Goal: Information Seeking & Learning: Understand process/instructions

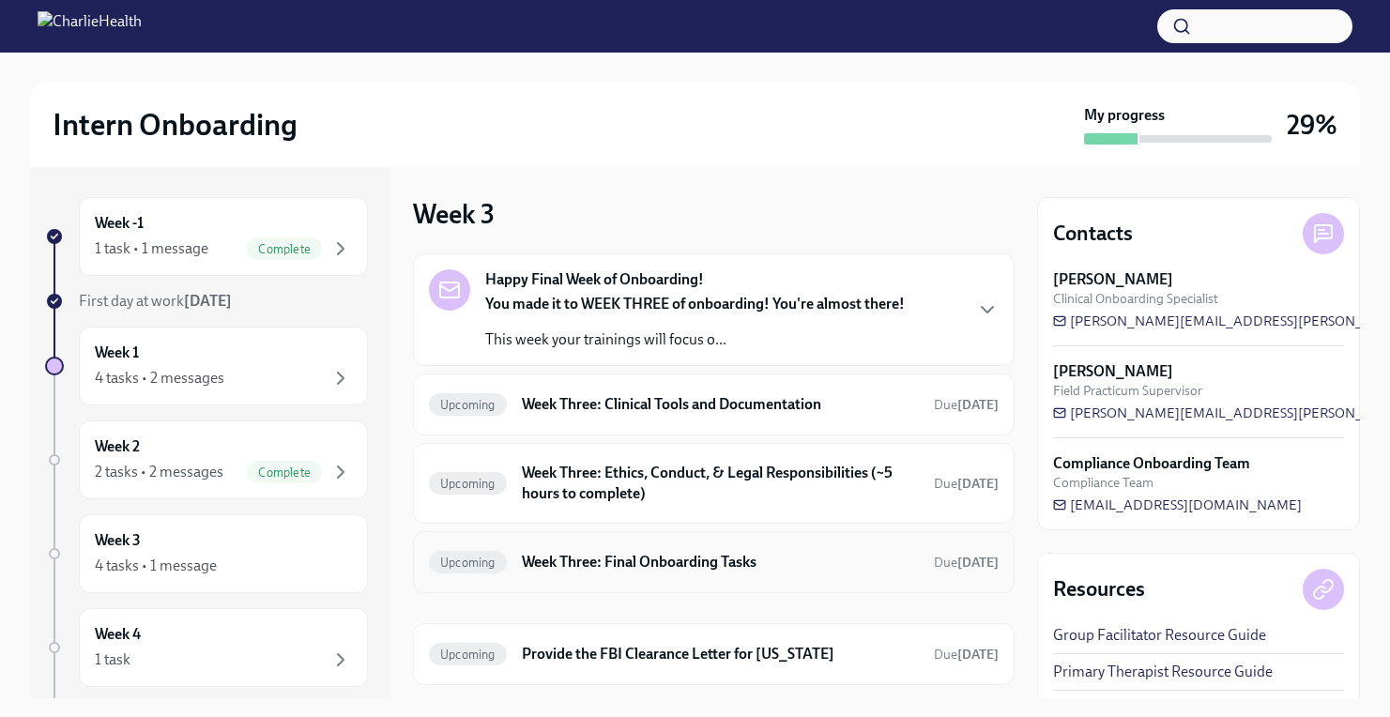
click at [703, 559] on h6 "Week Three: Final Onboarding Tasks" at bounding box center [720, 562] width 397 height 21
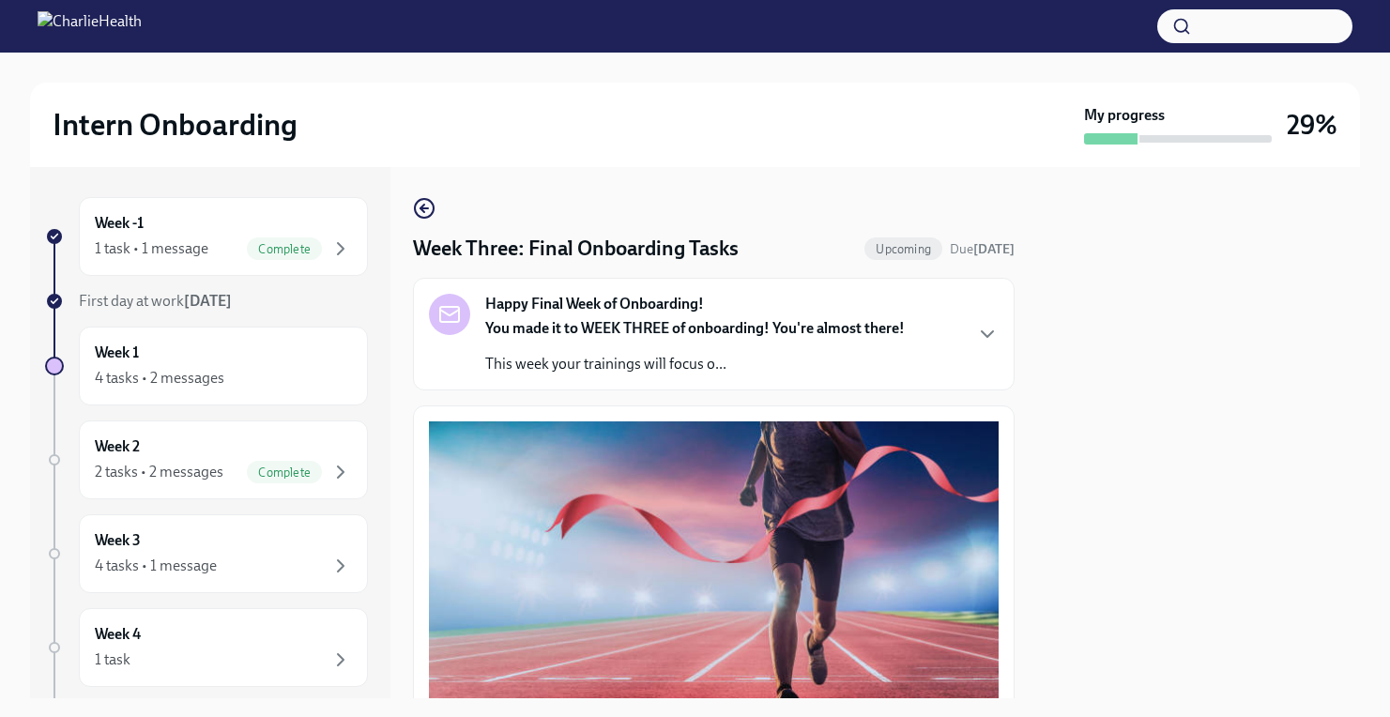
click at [1047, 452] on div at bounding box center [1198, 432] width 323 height 531
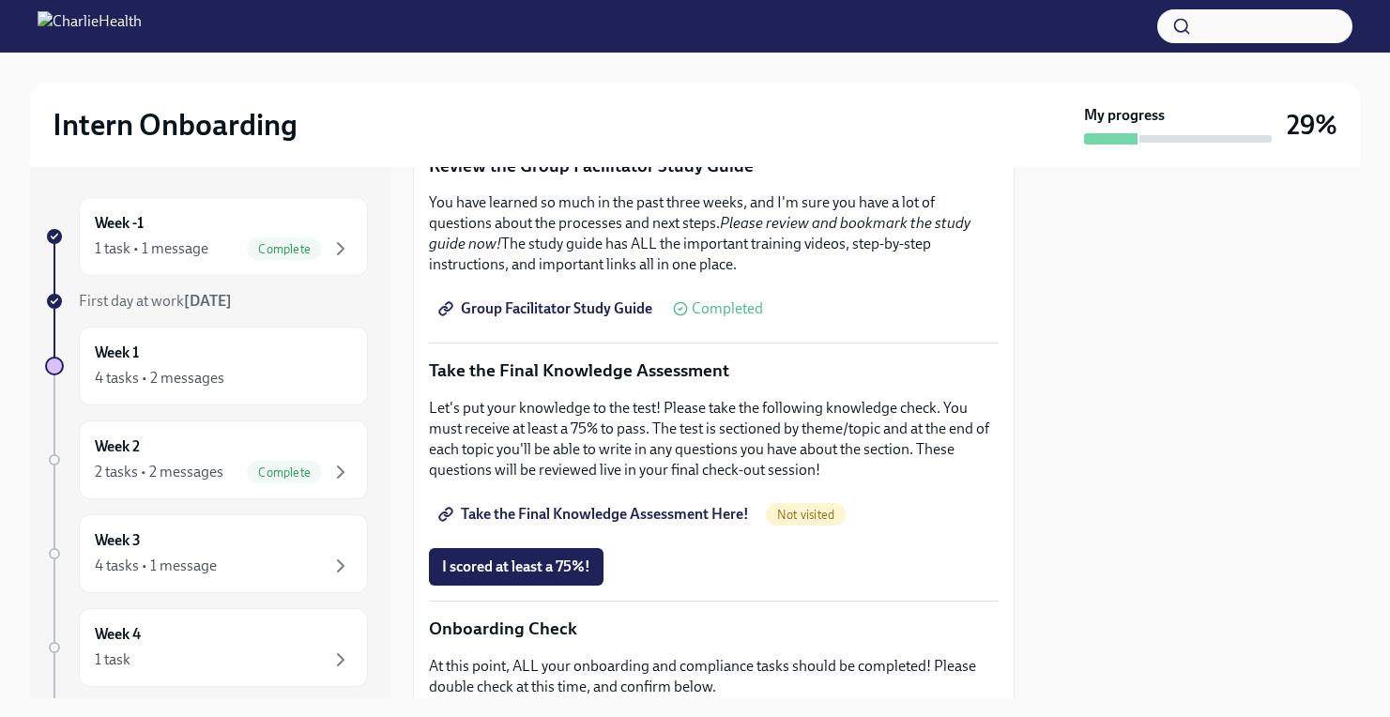
scroll to position [734, 0]
click at [671, 519] on span "Take the Final Knowledge Assessment Here!" at bounding box center [595, 515] width 307 height 19
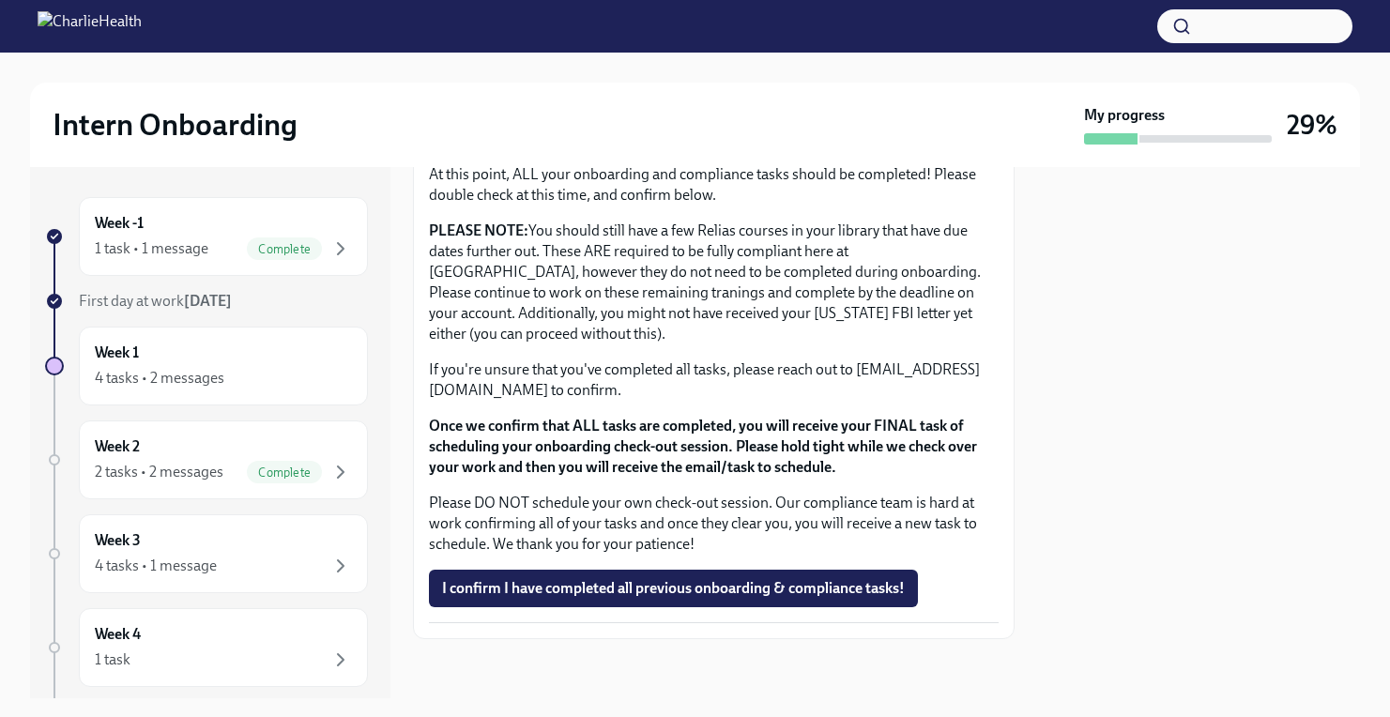
scroll to position [1226, 0]
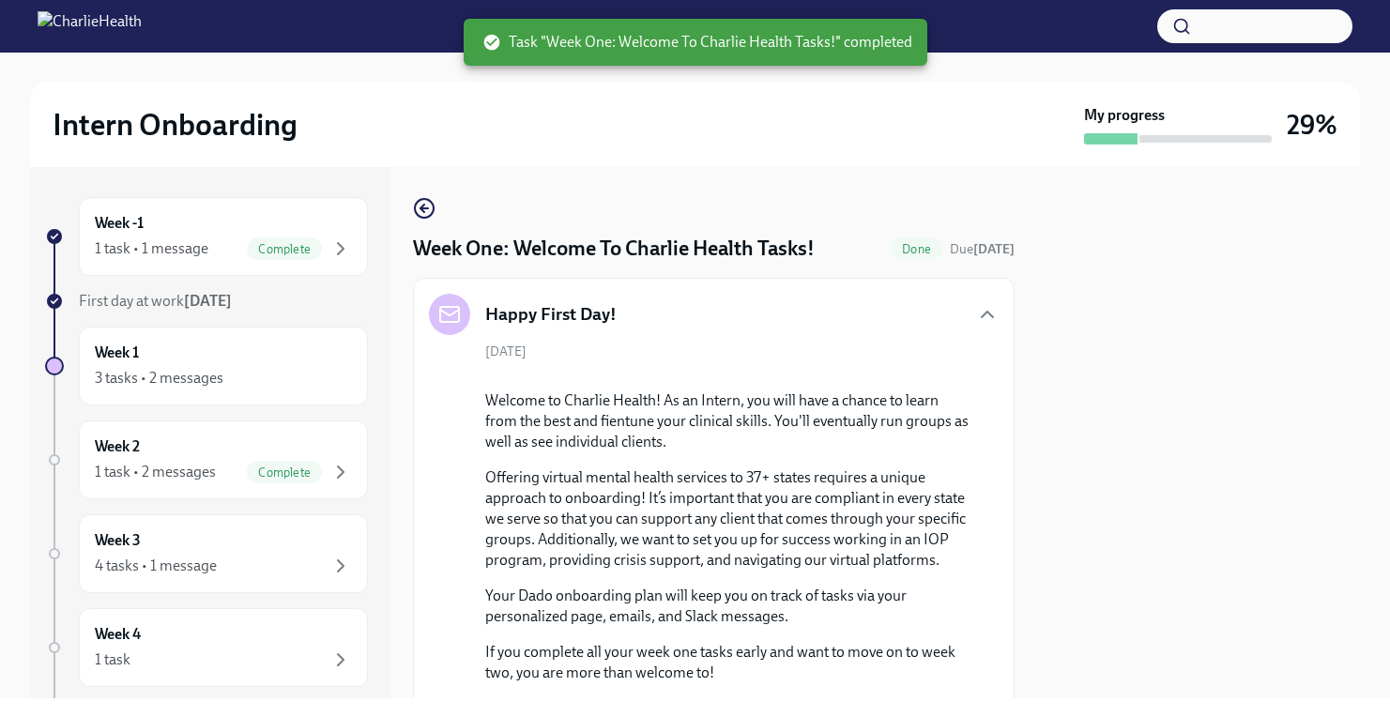
scroll to position [1119, 0]
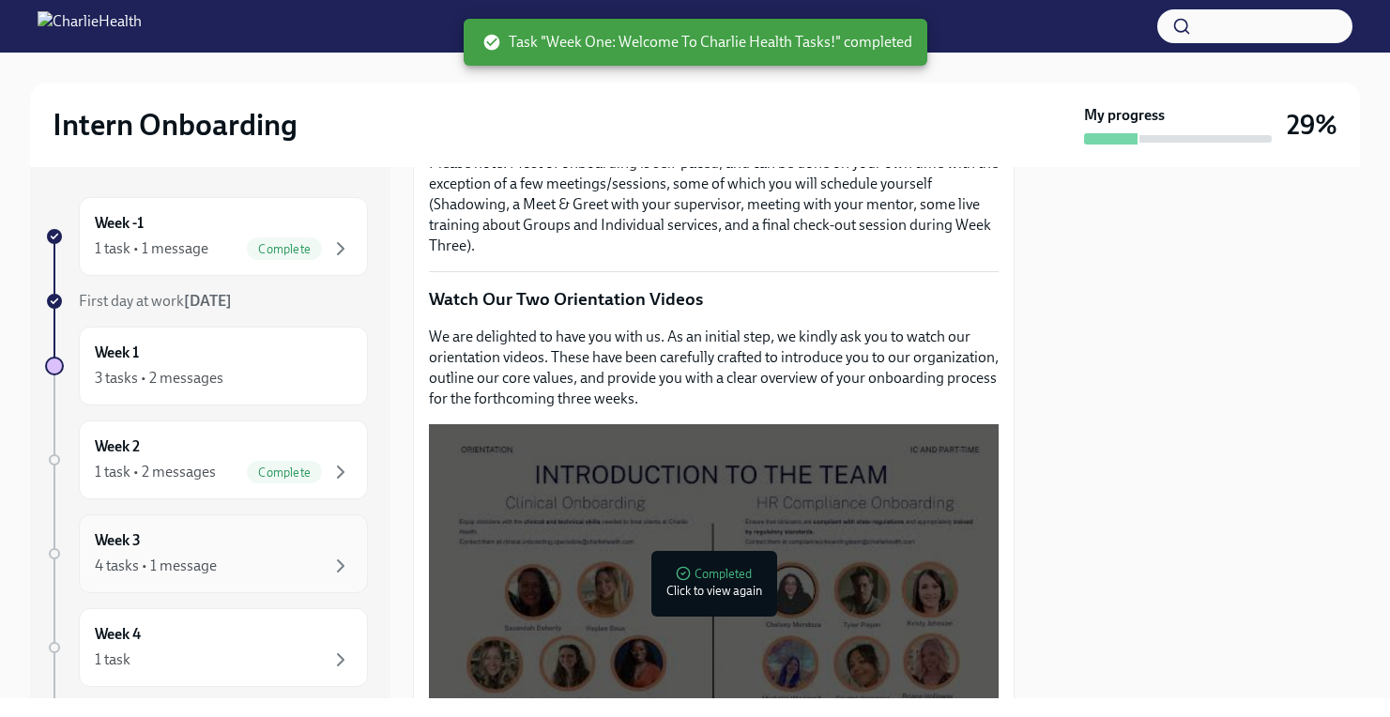
click at [265, 549] on div "Week 3 4 tasks • 1 message" at bounding box center [223, 553] width 257 height 47
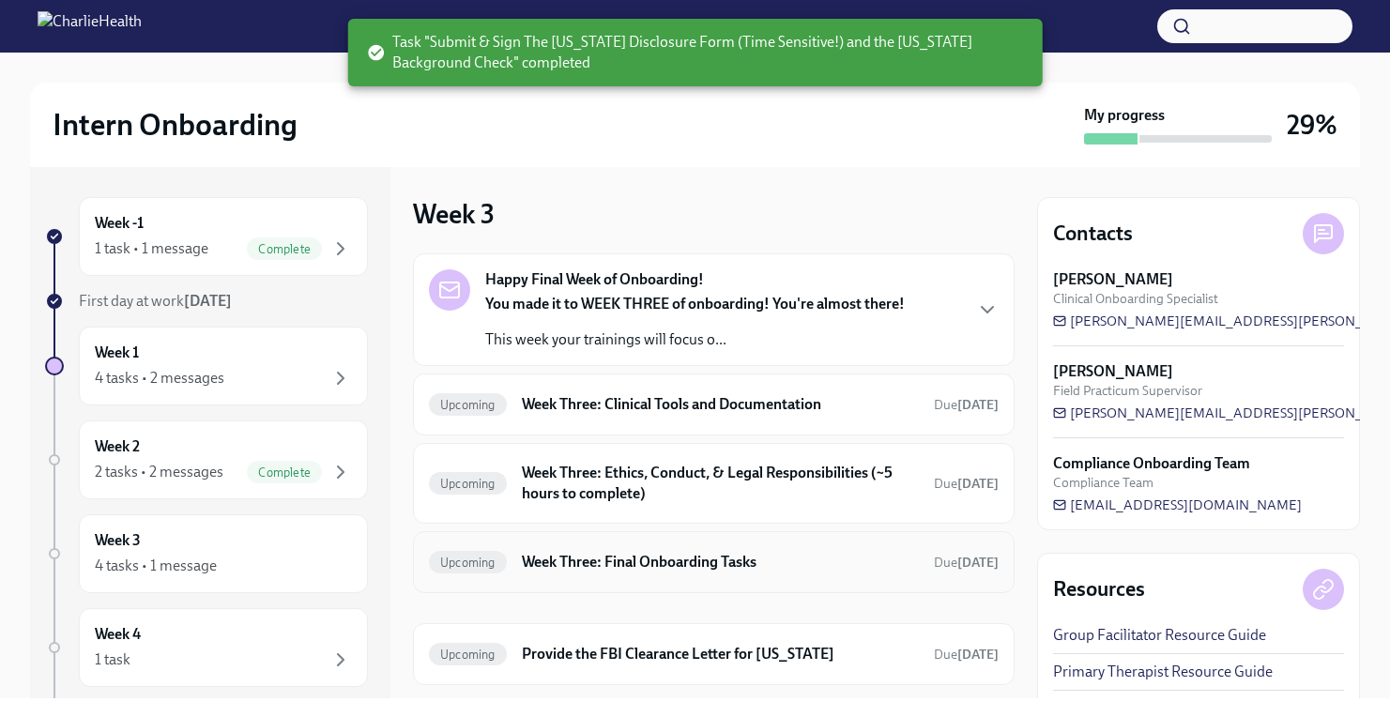
click at [588, 559] on h6 "Week Three: Final Onboarding Tasks" at bounding box center [720, 562] width 397 height 21
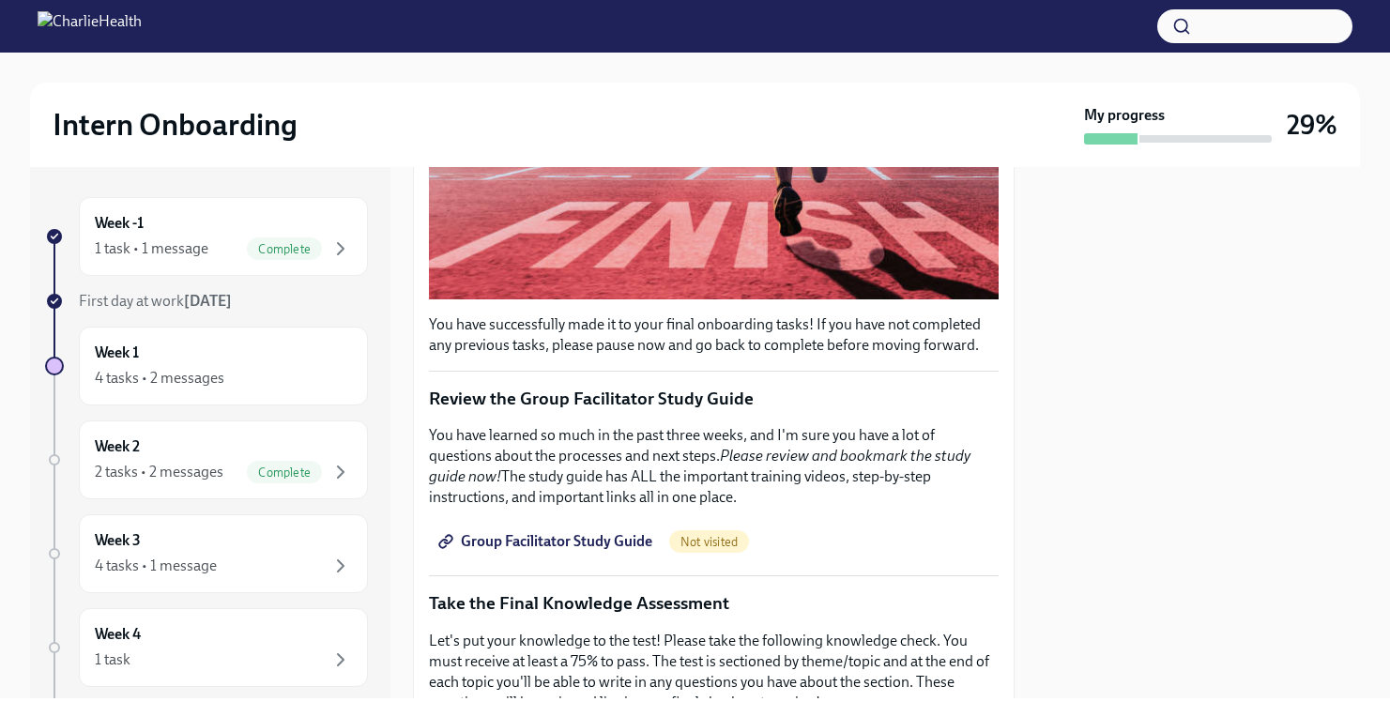
scroll to position [491, 0]
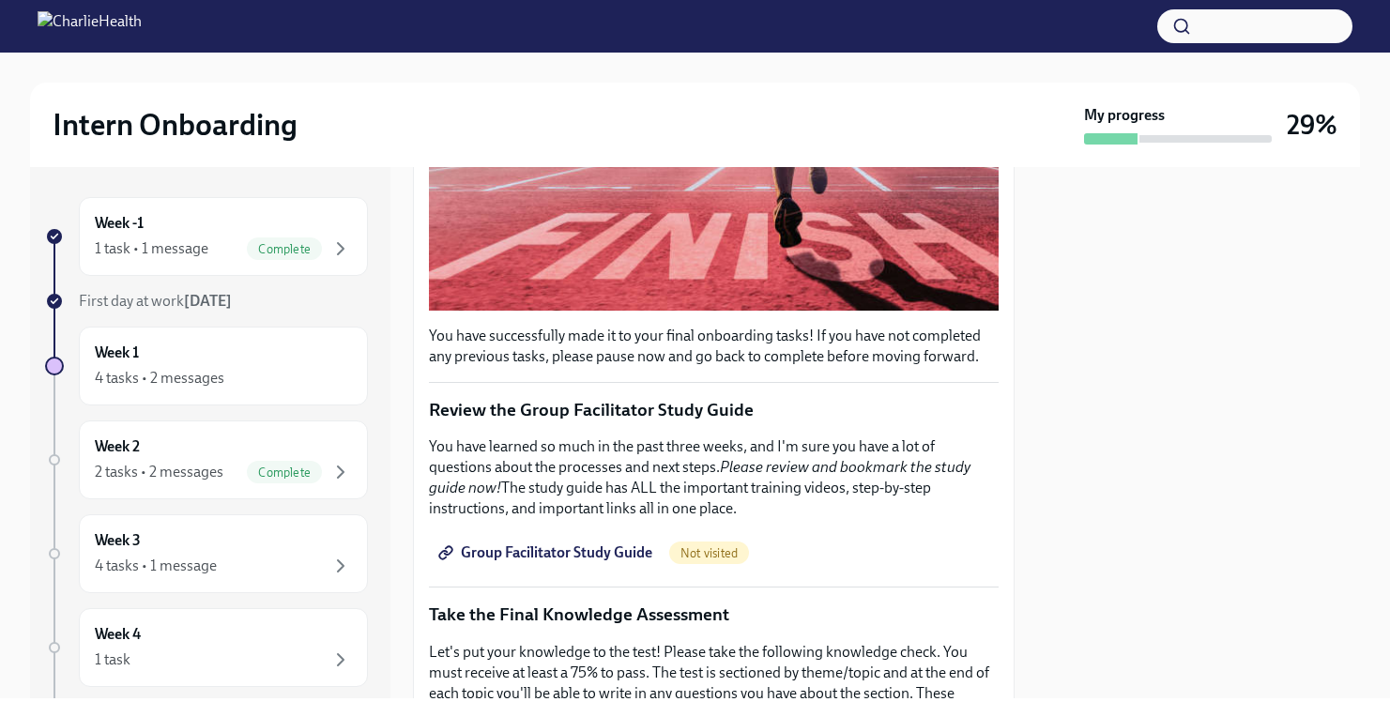
click at [572, 566] on link "Group Facilitator Study Guide" at bounding box center [547, 553] width 237 height 38
